Goal: Task Accomplishment & Management: Complete application form

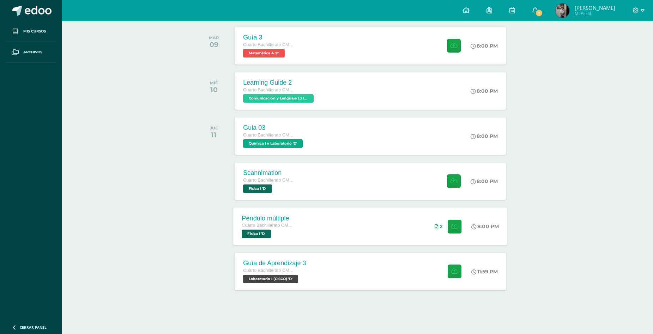
scroll to position [113, 0]
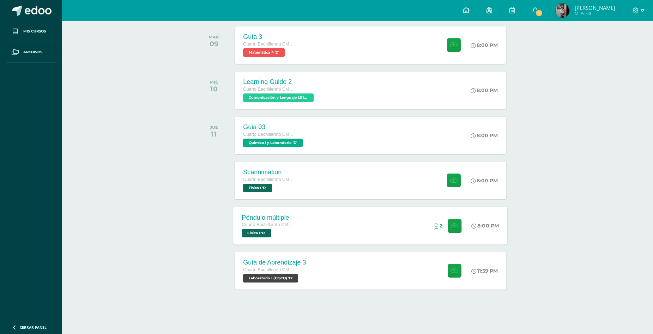
click at [293, 221] on div "Cuarto Bachillerato CMP Bachillerato en CCLL con Orientación en Computación" at bounding box center [269, 225] width 54 height 8
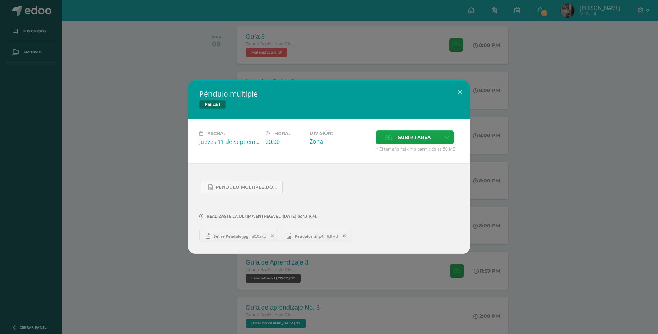
click at [275, 236] on span at bounding box center [273, 236] width 12 height 8
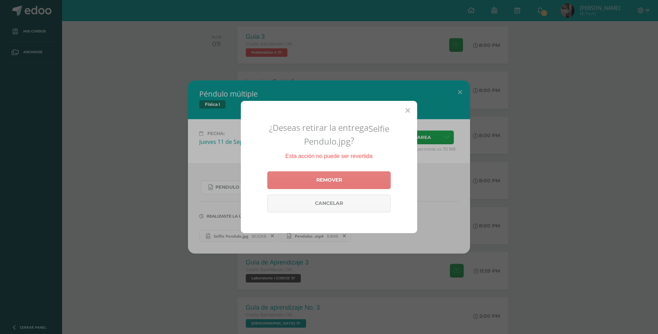
click at [358, 176] on link "Remover" at bounding box center [328, 180] width 123 height 18
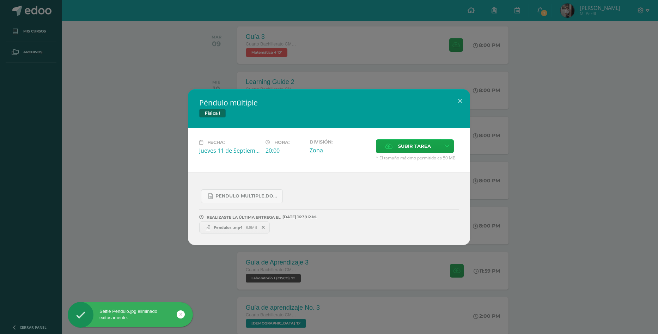
click at [264, 226] on icon at bounding box center [263, 227] width 3 height 5
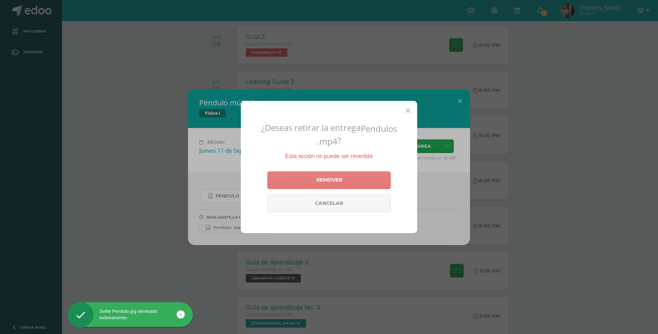
click at [321, 181] on link "Remover" at bounding box center [328, 180] width 123 height 18
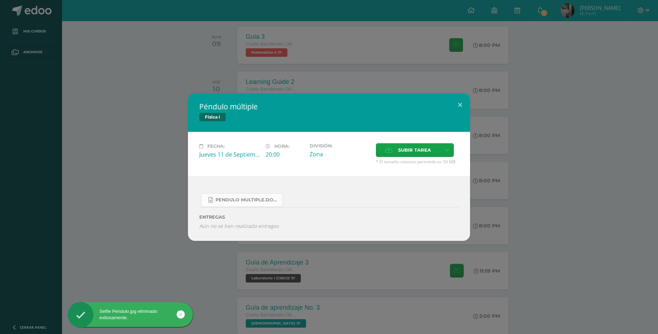
click at [254, 196] on link "Pendulo multiple.docx" at bounding box center [242, 200] width 82 height 14
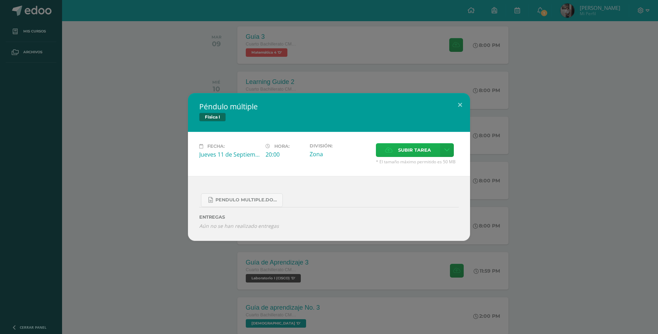
click at [384, 153] on label "Subir tarea" at bounding box center [408, 150] width 64 height 14
click at [0, 0] on input "Subir tarea" at bounding box center [0, 0] width 0 height 0
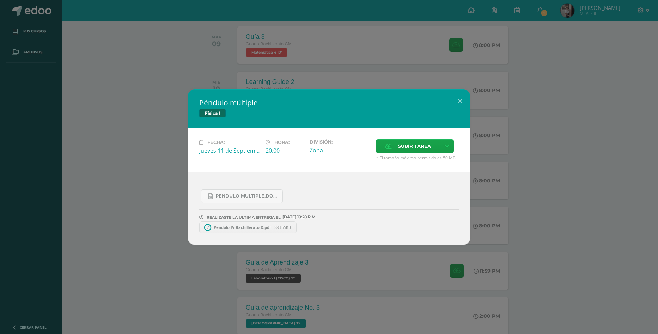
click at [259, 227] on span "Pendulo IV Bachillerato D.pdf" at bounding box center [242, 227] width 64 height 5
click at [451, 61] on div "Péndulo múltiple Física I Fecha: [DATE] Hora: 20:00 División: Zona" at bounding box center [329, 167] width 658 height 334
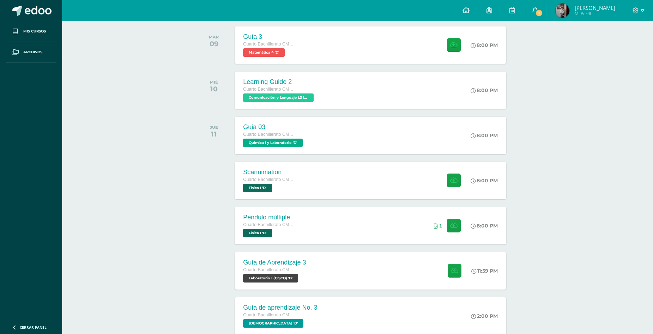
click at [546, 6] on link "1" at bounding box center [535, 10] width 23 height 21
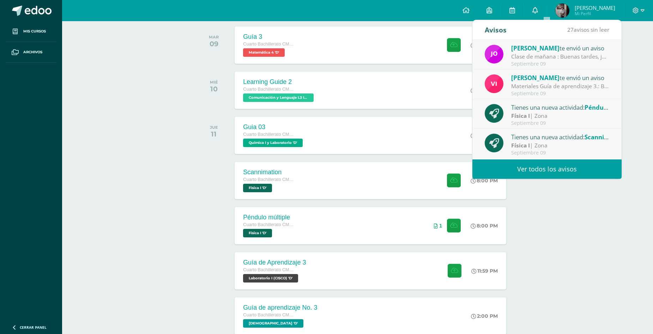
click at [546, 6] on link "0" at bounding box center [535, 10] width 23 height 21
click at [546, 9] on link "0" at bounding box center [535, 10] width 23 height 21
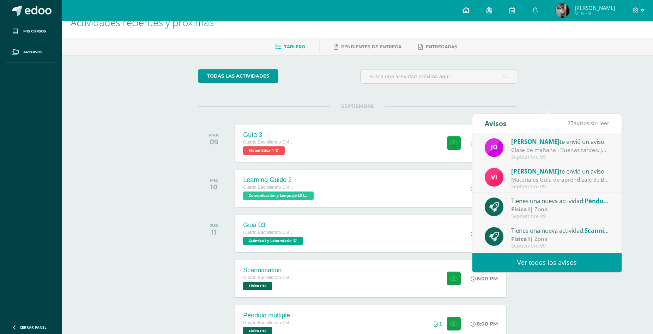
scroll to position [0, 0]
